Goal: Transaction & Acquisition: Purchase product/service

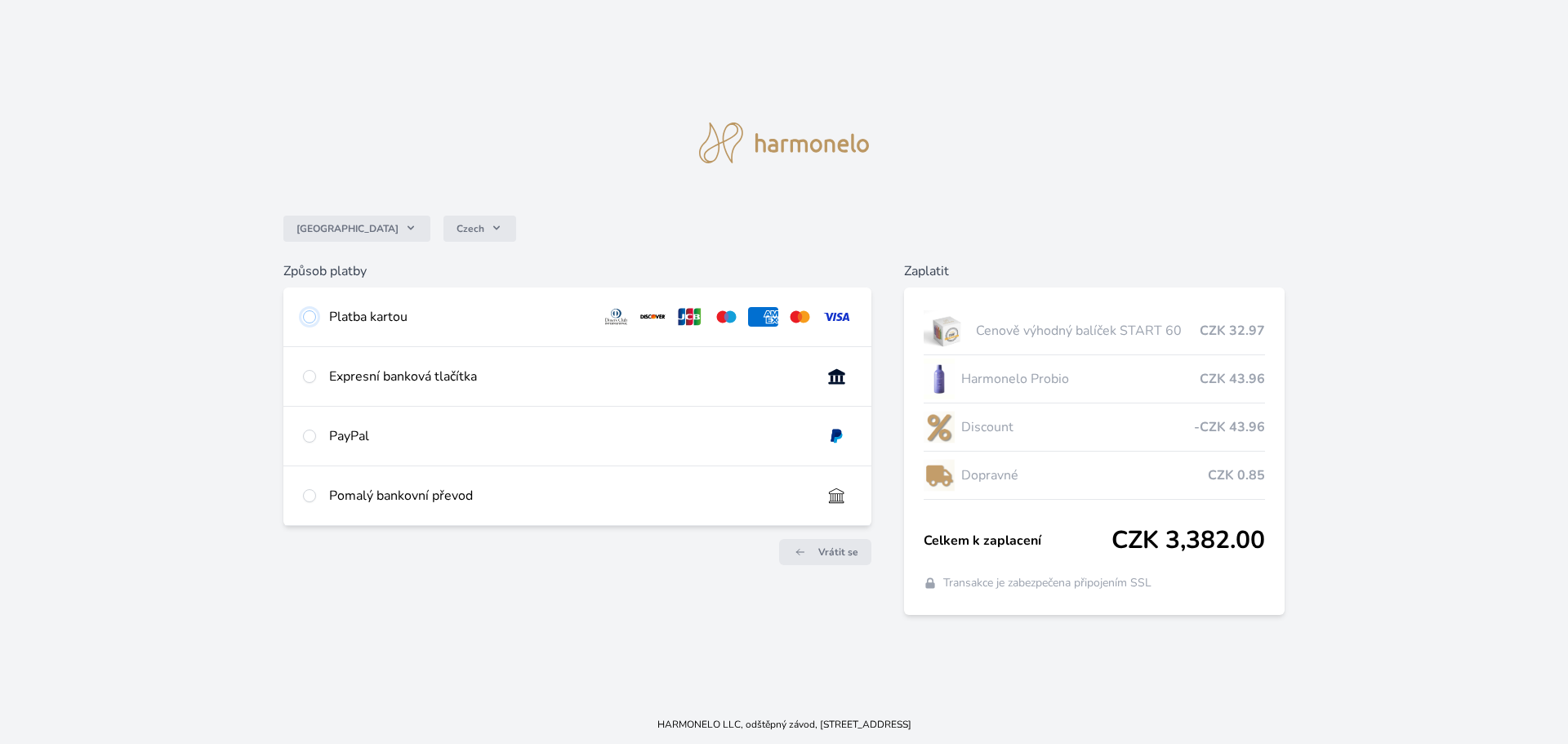
click at [307, 313] on input "radio" at bounding box center [309, 316] width 13 height 13
radio input "true"
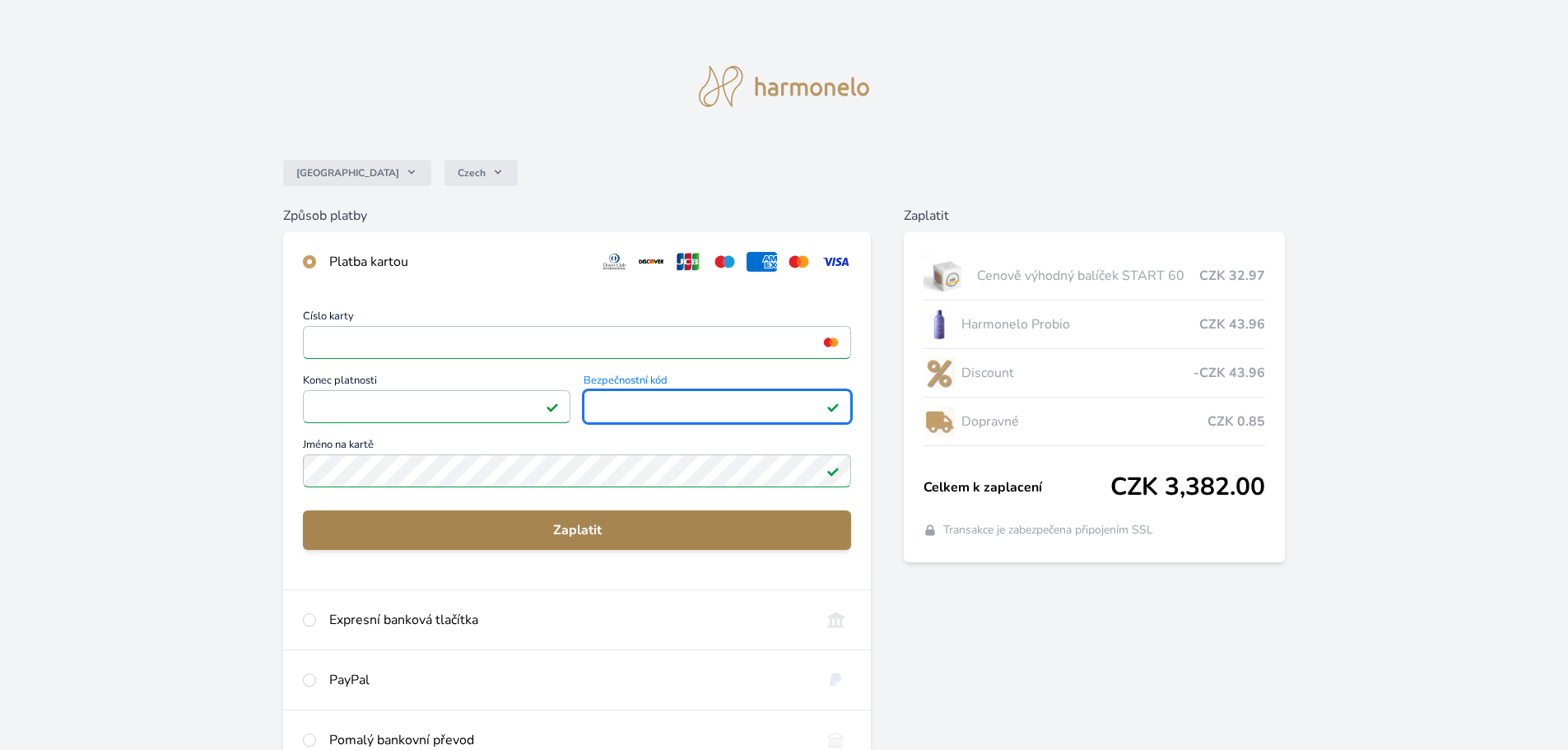
scroll to position [146, 0]
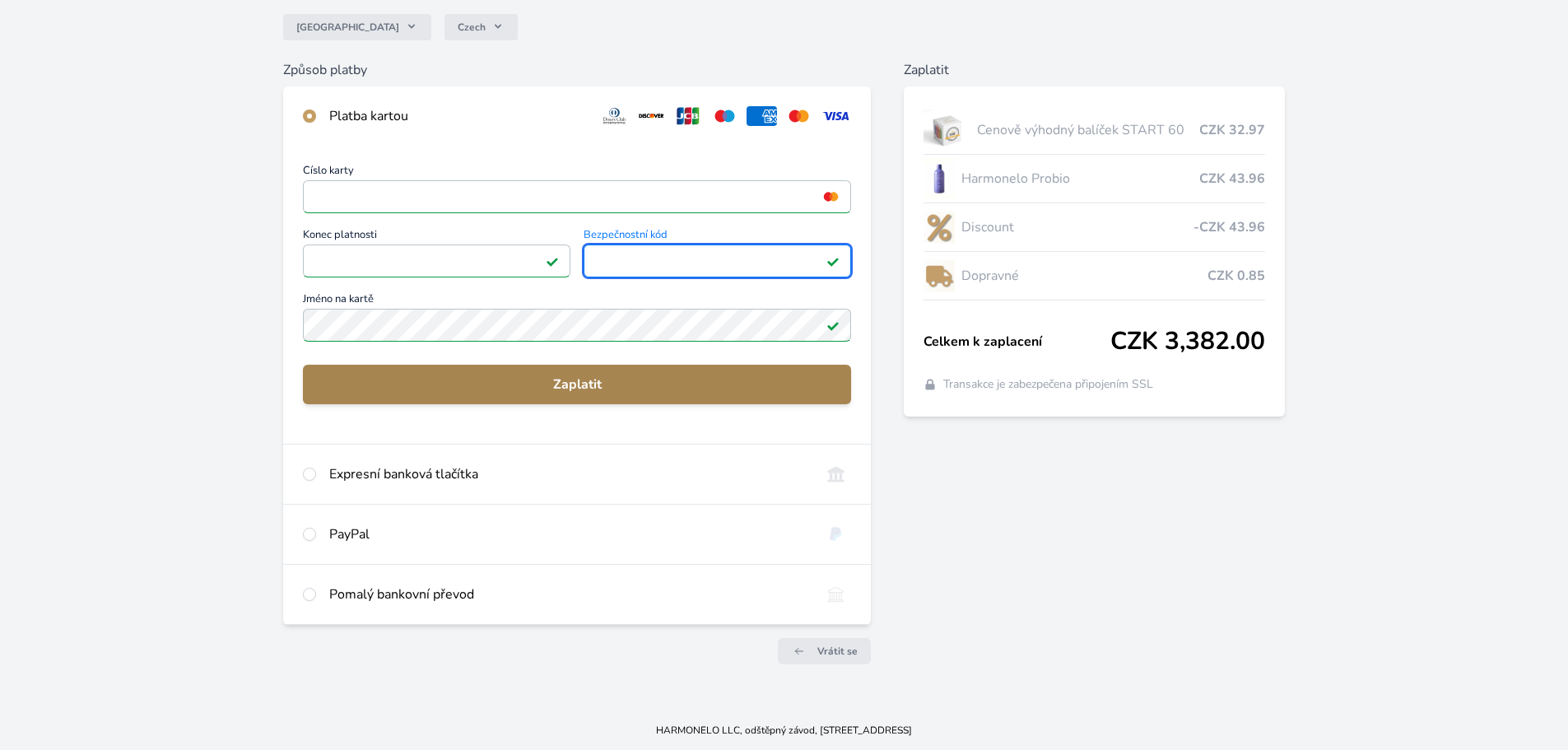
click at [612, 387] on span "Zaplatit" at bounding box center [577, 384] width 522 height 20
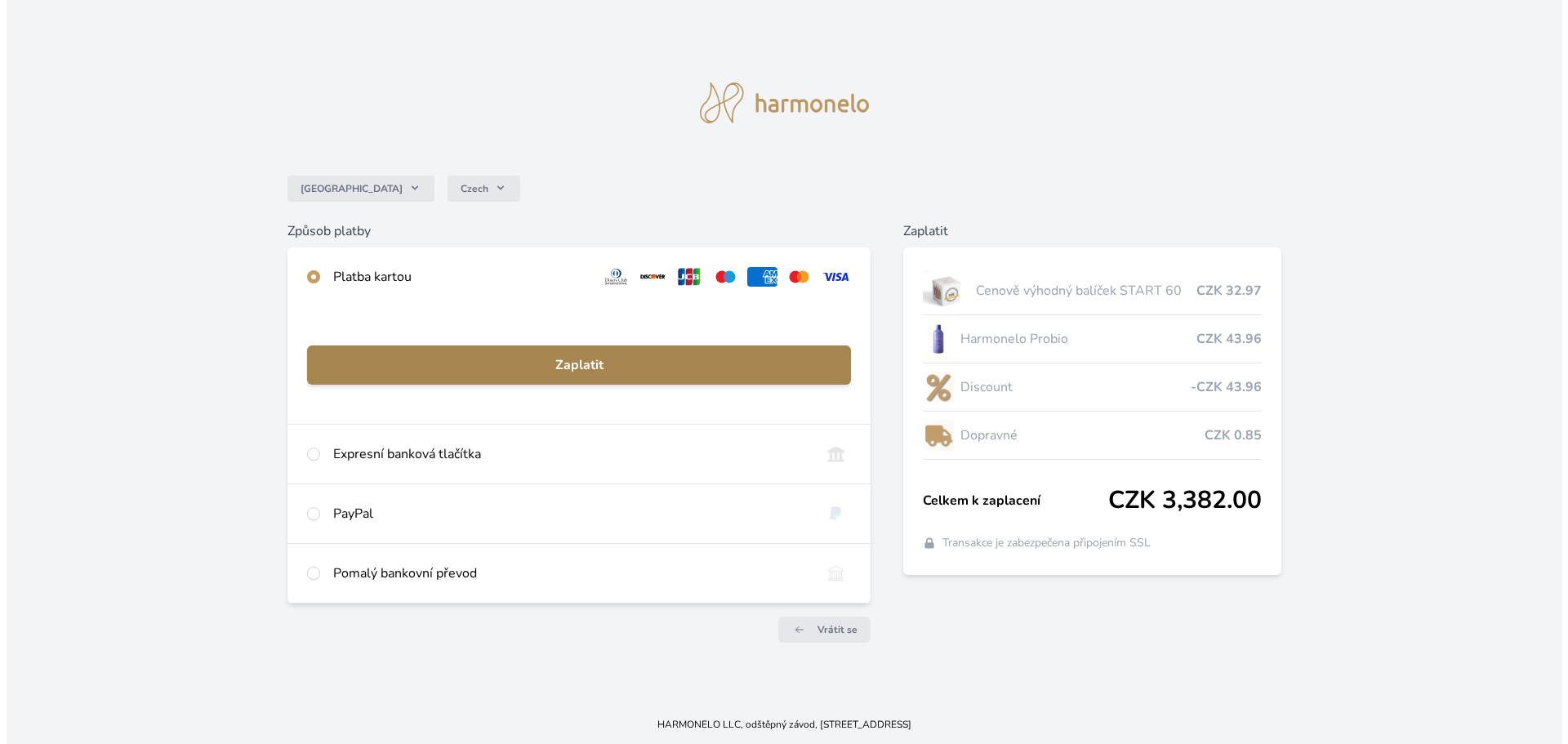
scroll to position [0, 0]
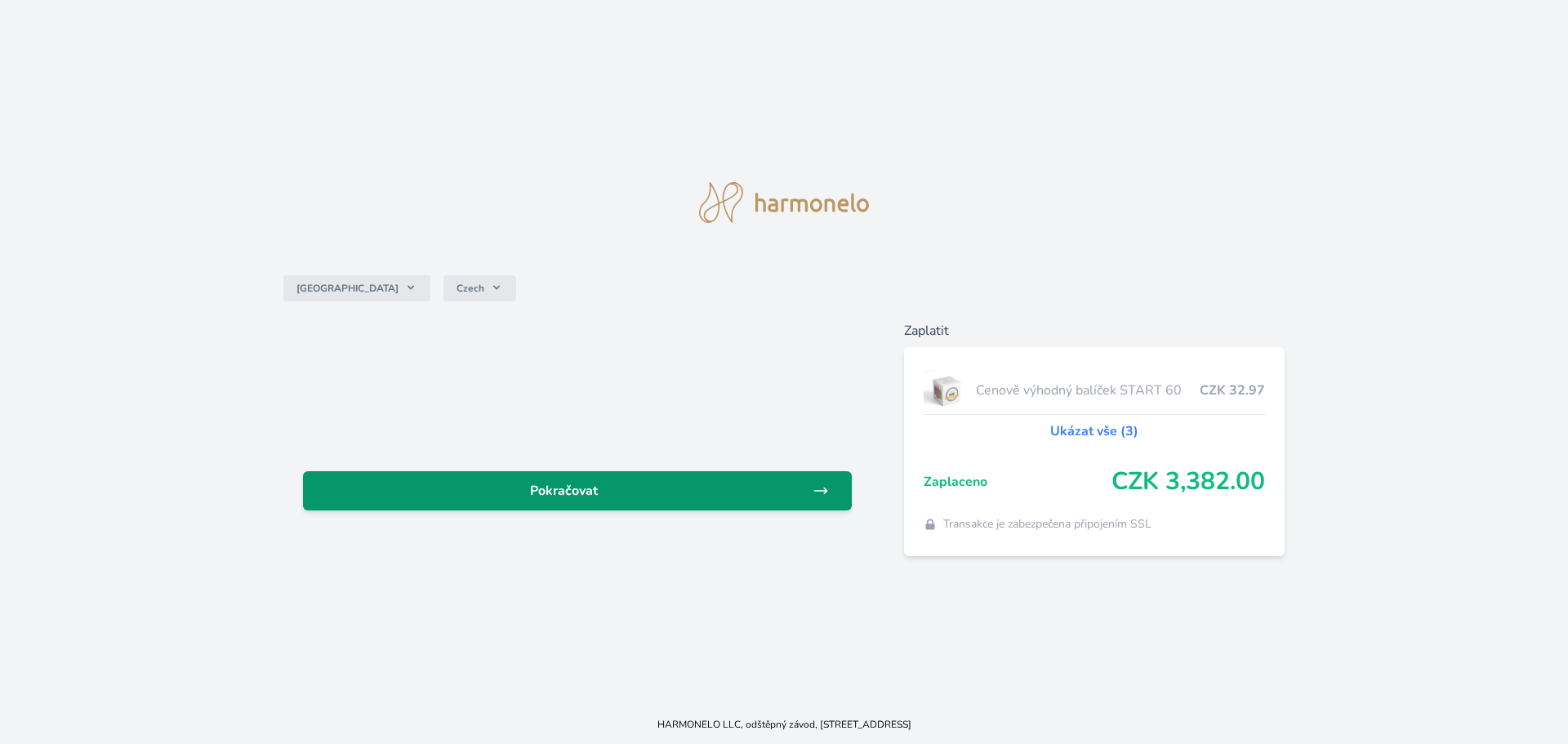
click at [676, 488] on span "Pokračovat" at bounding box center [565, 491] width 497 height 20
